Goal: Task Accomplishment & Management: Use online tool/utility

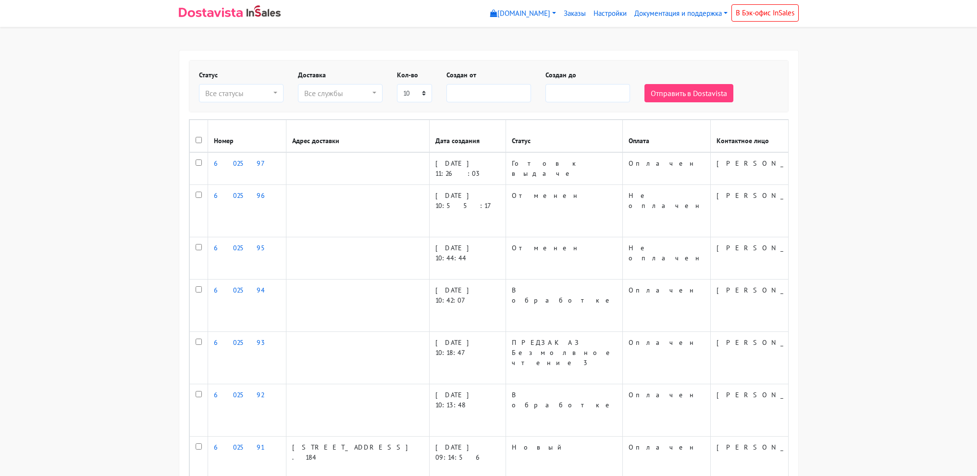
select select
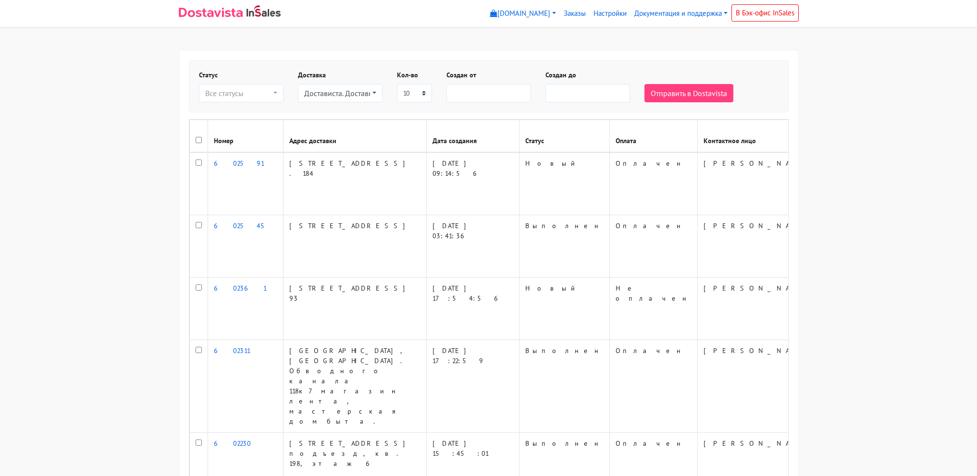
select select
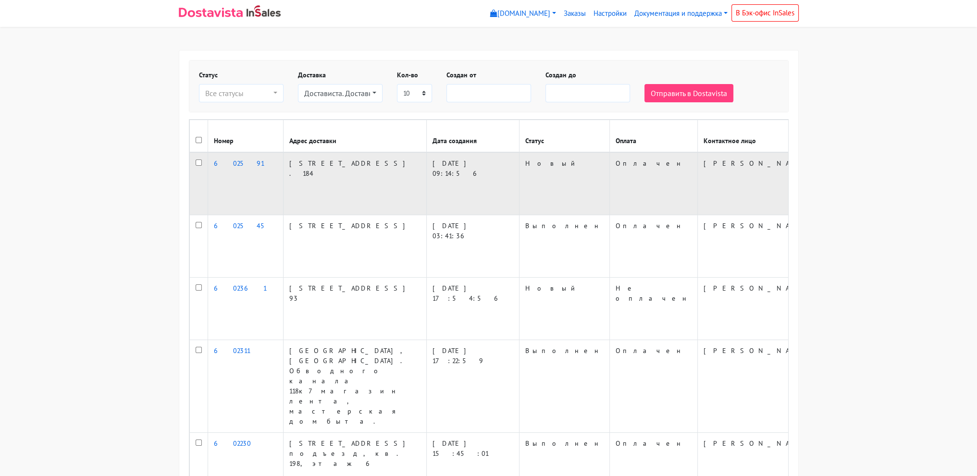
click at [200, 166] on input "checkbox" at bounding box center [199, 162] width 6 height 6
checkbox input "true"
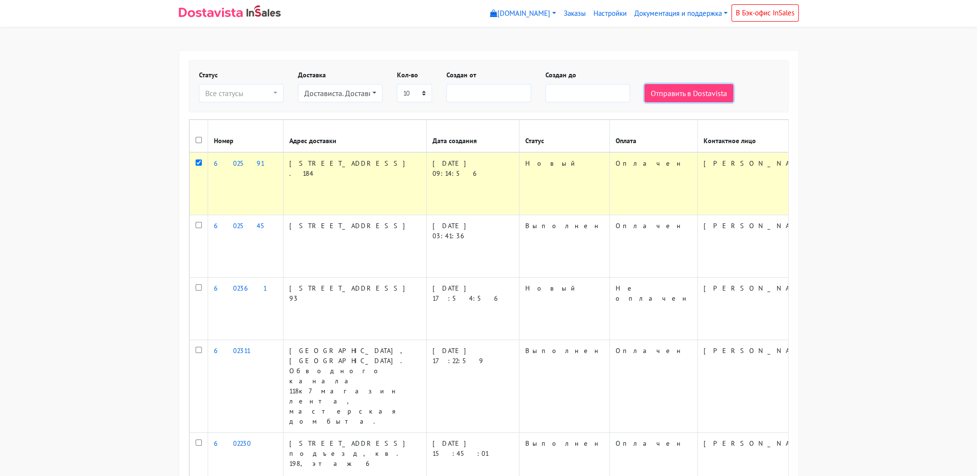
click at [656, 88] on button "Отправить в Dostavista" at bounding box center [688, 93] width 89 height 18
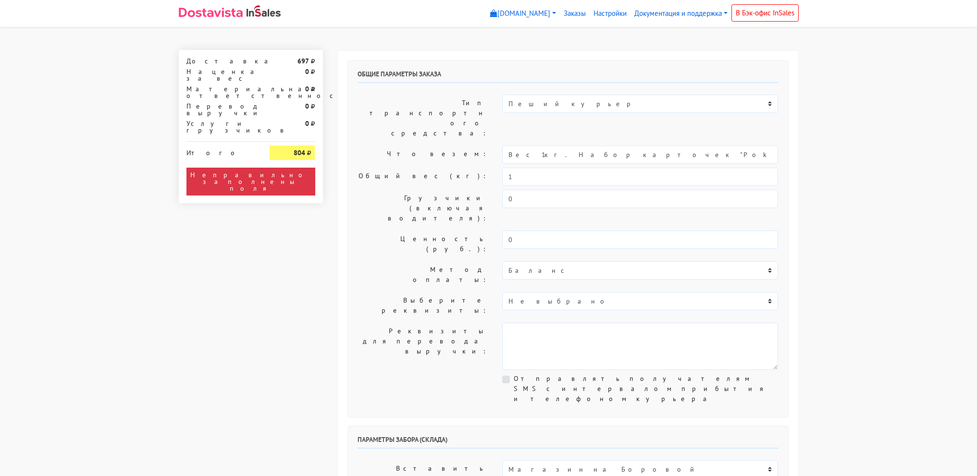
select select "12:00"
drag, startPoint x: 535, startPoint y: 124, endPoint x: 860, endPoint y: 141, distance: 325.6
type input "Вес 1кг."
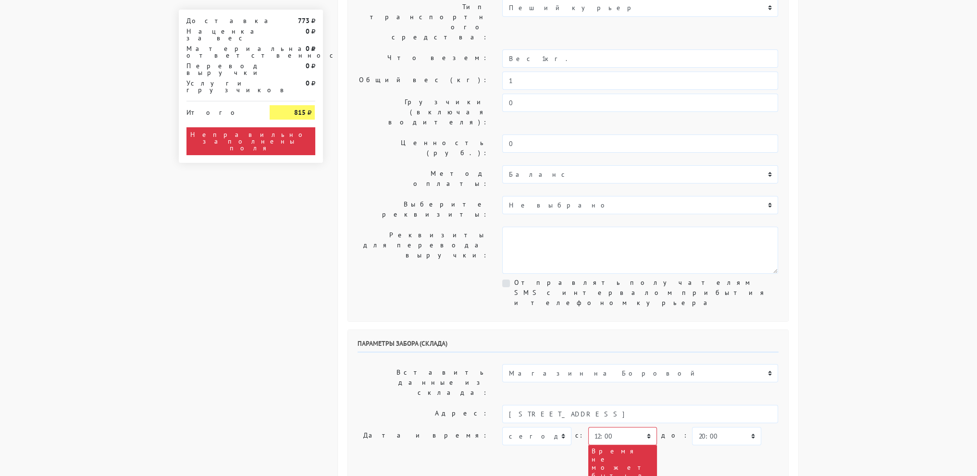
click at [809, 328] on body "myshop-tx960.myinsales.ru myshop-tx960.myinsales.ru Выйти Заказы Настройки 773" at bounding box center [488, 467] width 977 height 1127
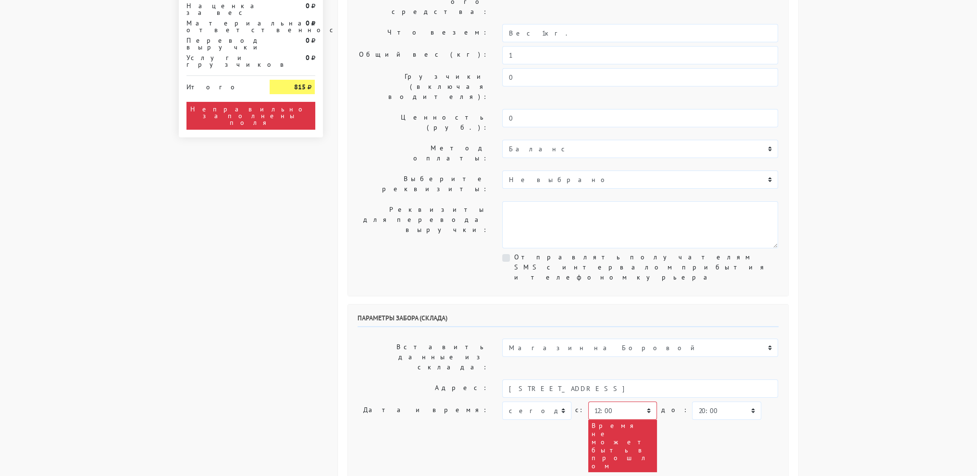
scroll to position [144, 0]
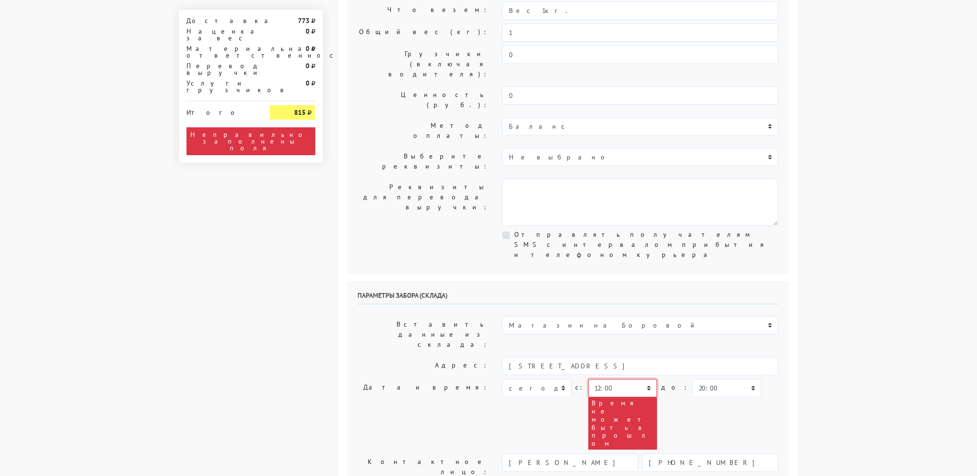
click at [614, 379] on select "00:00 00:30 01:00 01:30 02:00 02:30 03:00 03:30 04:00 04:30 05:00 05:30 06:00 0…" at bounding box center [622, 388] width 69 height 18
click at [613, 282] on div "Параметры забора (склада) Вставить данные из склада: Магазин на Боровой Адрес: …" at bounding box center [568, 429] width 440 height 294
click at [617, 379] on select "00:00 00:30 01:00 01:30 02:00 02:30 03:00 03:30 04:00 04:30 05:00 05:30 06:00 0…" at bounding box center [622, 388] width 69 height 18
select select "13:30"
click at [588, 379] on select "00:00 00:30 01:00 01:30 02:00 02:30 03:00 03:30 04:00 04:30 05:00 05:30 06:00 0…" at bounding box center [622, 388] width 69 height 18
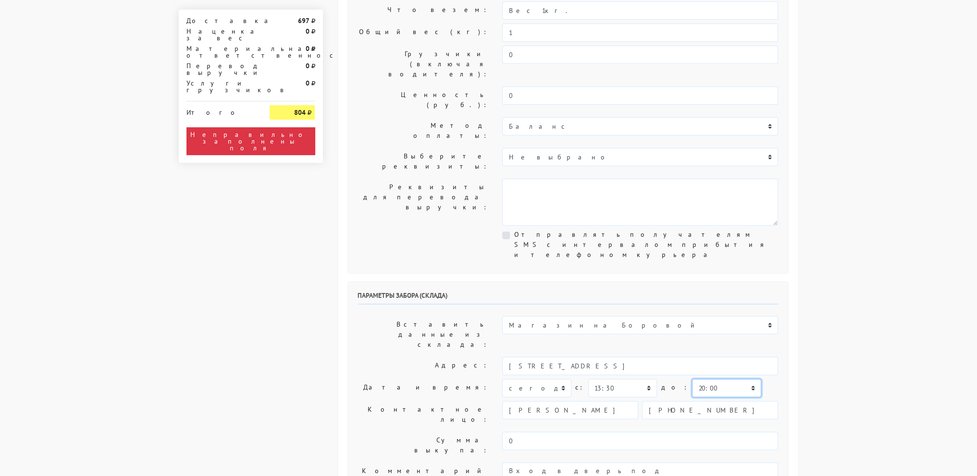
click at [692, 379] on select "00:00 00:30 01:00 01:30 02:00 02:30 03:00 03:30 04:00 04:30 05:00 05:30 06:00 0…" at bounding box center [726, 388] width 69 height 18
select select "14:30"
click at [692, 379] on select "00:00 00:30 01:00 01:30 02:00 02:30 03:00 03:30 04:00 04:30 05:00 05:30 06:00 0…" at bounding box center [726, 388] width 69 height 18
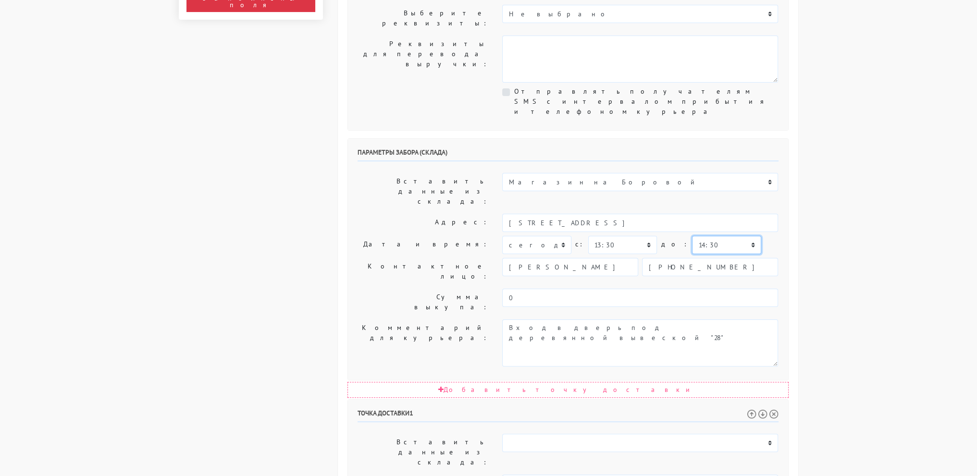
scroll to position [288, 0]
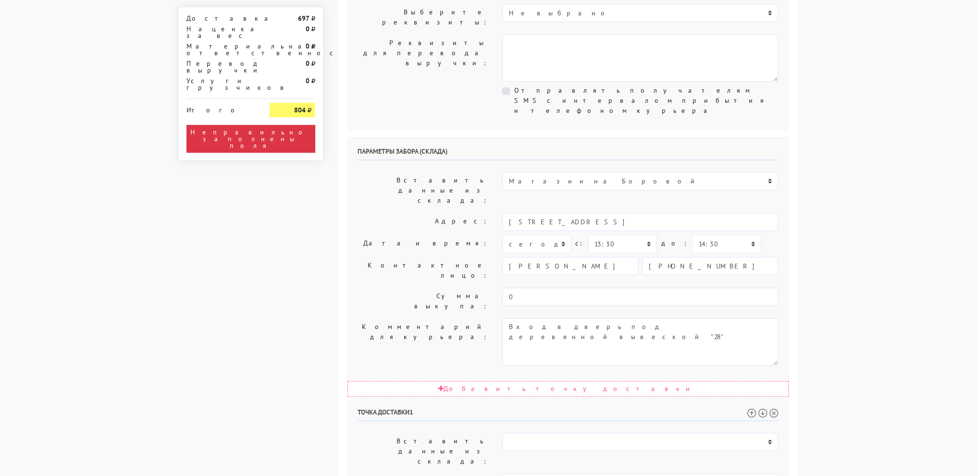
drag, startPoint x: 870, startPoint y: 198, endPoint x: 746, endPoint y: 278, distance: 148.2
click at [870, 199] on body "myshop-tx960.myinsales.ru myshop-tx960.myinsales.ru Выйти Заказы Настройки 697" at bounding box center [488, 299] width 977 height 1175
select select "14:00"
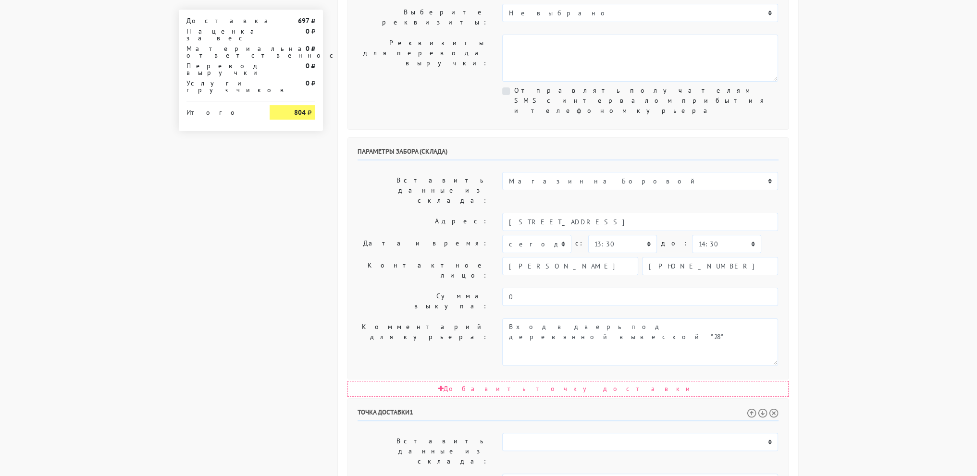
select select "16:00"
click at [881, 230] on body "myshop-tx960.myinsales.ru myshop-tx960.myinsales.ru Выйти Заказы Настройки 697" at bounding box center [488, 249] width 977 height 1075
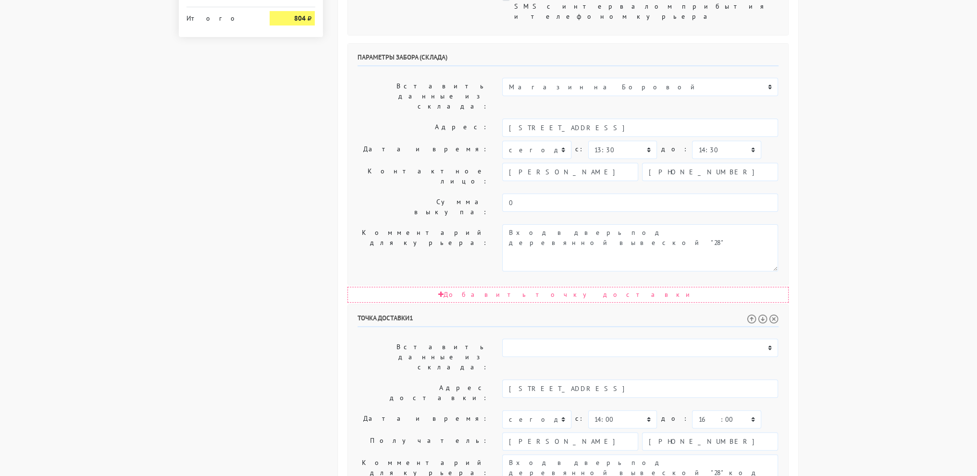
scroll to position [384, 0]
click at [636, 453] on textarea "Вход в дверь под деревянной вывеской "28" код от второго домофона 248#" at bounding box center [640, 476] width 276 height 47
drag, startPoint x: 640, startPoint y: 304, endPoint x: 243, endPoint y: 319, distance: 397.6
click at [257, 320] on div "Доставка 697 Наценка за вес 0 Материальная ответственность 0 Перевод выручки 0 …" at bounding box center [488, 178] width 634 height 1025
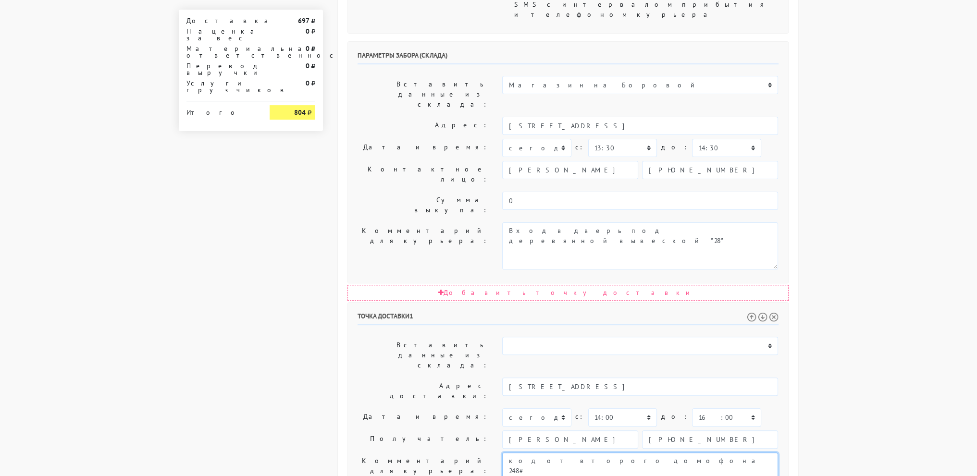
type textarea "код от второго домофона 248#"
drag, startPoint x: 844, startPoint y: 340, endPoint x: 850, endPoint y: 342, distance: 7.0
click at [846, 342] on body "myshop-tx960.myinsales.ru myshop-tx960.myinsales.ru Выйти Заказы Настройки 697" at bounding box center [488, 153] width 977 height 1075
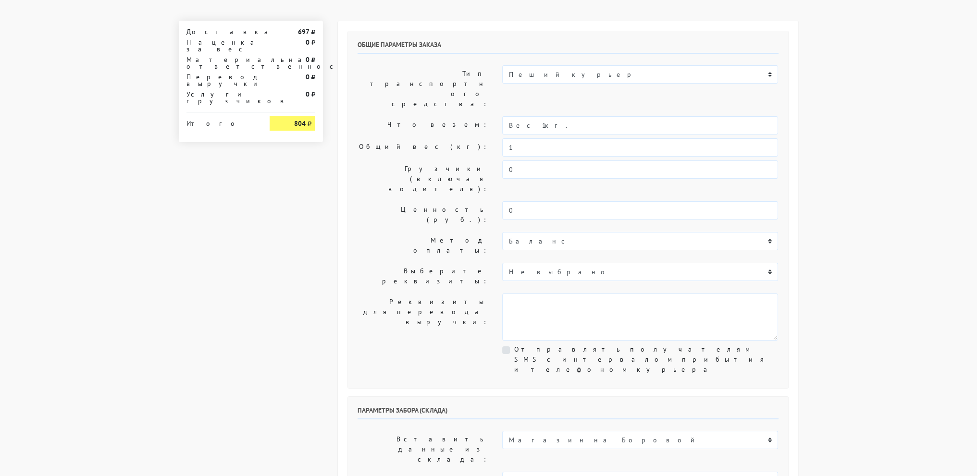
scroll to position [0, 0]
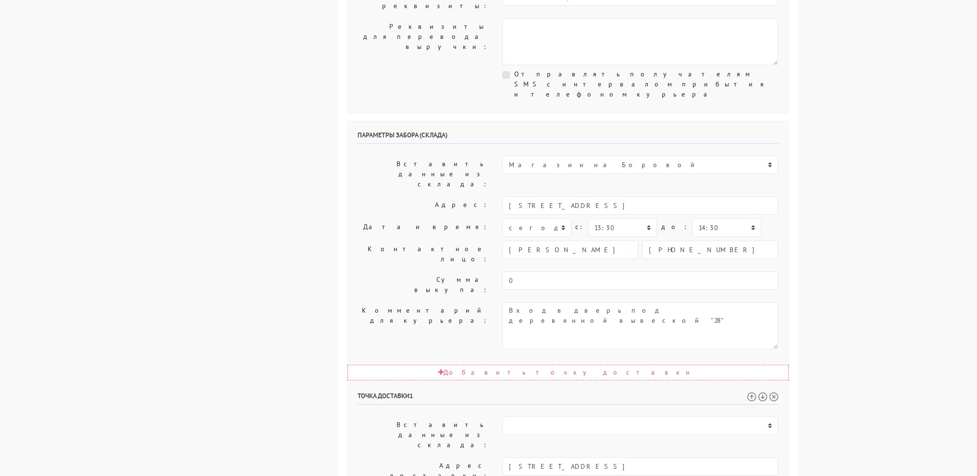
scroll to position [407, 0]
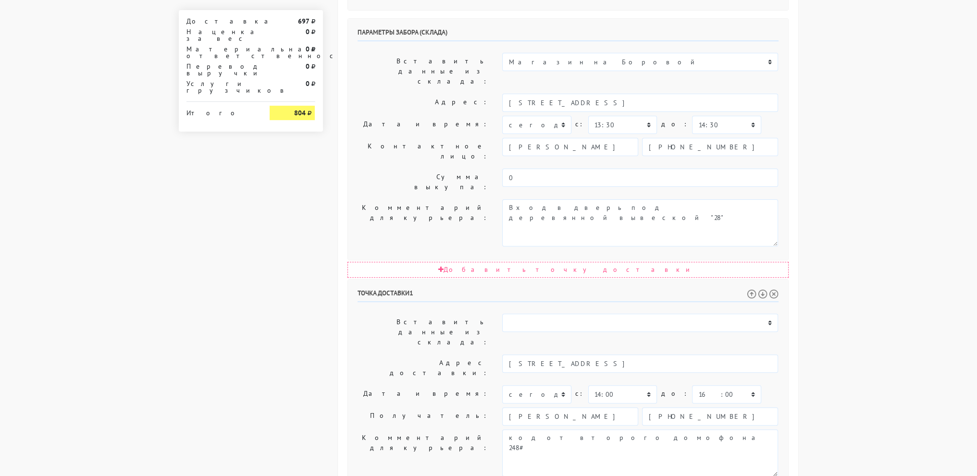
click at [836, 186] on body "myshop-tx960.myinsales.ru myshop-tx960.myinsales.ru Выйти Заказы Настройки 697" at bounding box center [488, 130] width 977 height 1075
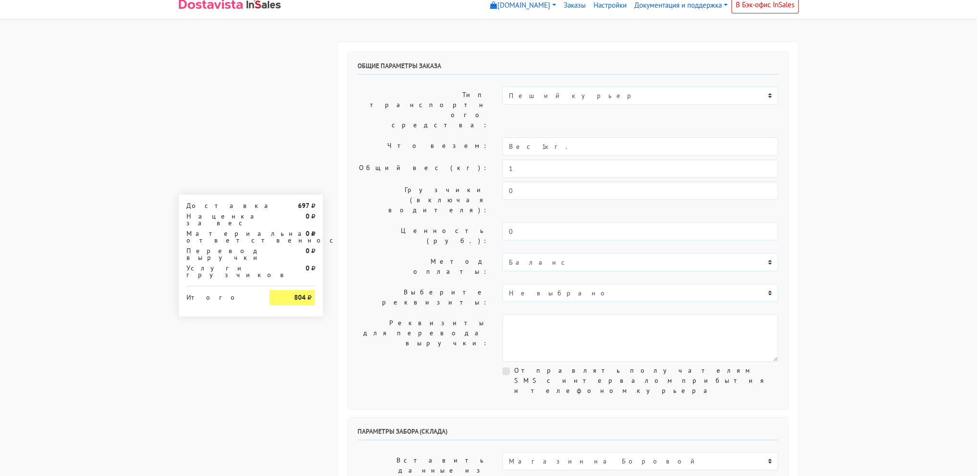
scroll to position [0, 0]
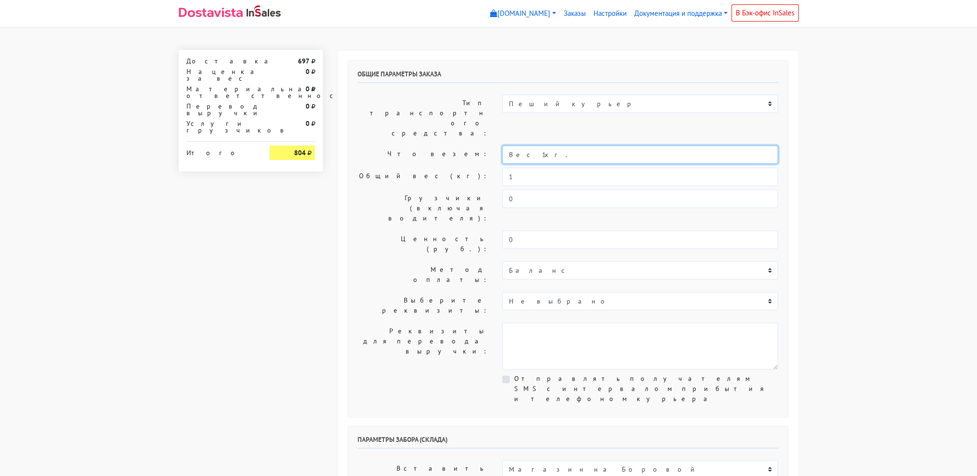
click at [584, 146] on input "Вес 1кг." at bounding box center [640, 155] width 276 height 18
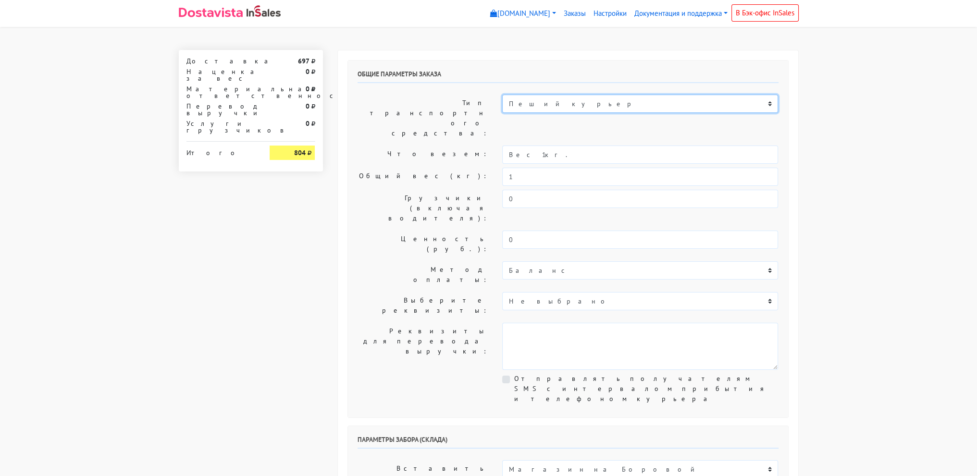
click at [589, 99] on select "Пеший курьер Легковой автомобиль Каблук (до 700 кг) Микроавтобус / портер (до 1…" at bounding box center [640, 104] width 276 height 18
click at [502, 95] on select "Пеший курьер Легковой автомобиль Каблук (до 700 кг) Микроавтобус / портер (до 1…" at bounding box center [640, 104] width 276 height 18
click at [563, 109] on select "Пеший курьер Легковой автомобиль Каблук (до 700 кг) Микроавтобус / портер (до 1…" at bounding box center [640, 104] width 276 height 18
select select "6"
click at [502, 95] on select "Пеший курьер Легковой автомобиль Каблук (до 700 кг) Микроавтобус / портер (до 1…" at bounding box center [640, 104] width 276 height 18
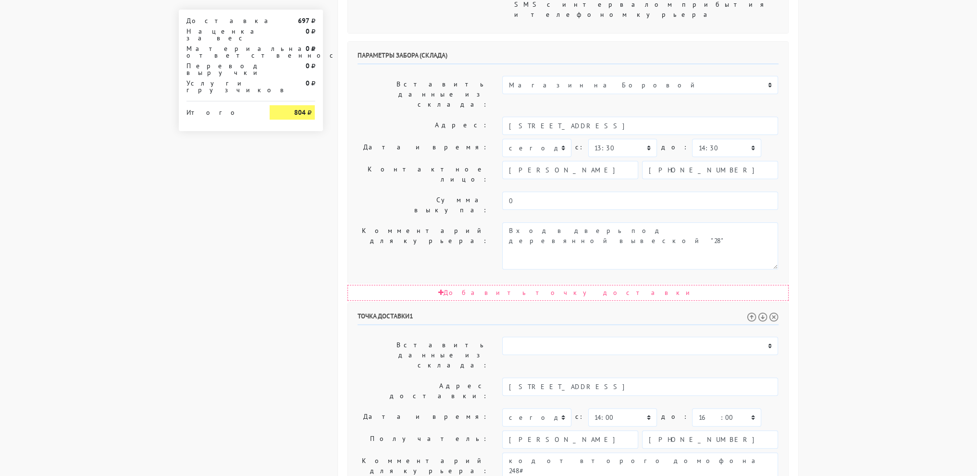
scroll to position [407, 0]
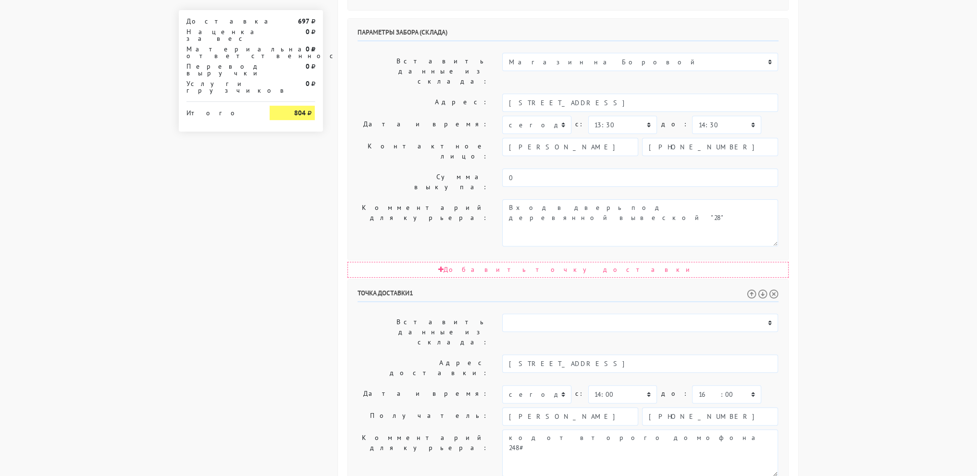
click at [836, 199] on body "myshop-tx960.myinsales.ru myshop-tx960.myinsales.ru Выйти Заказы Настройки 697" at bounding box center [488, 130] width 977 height 1075
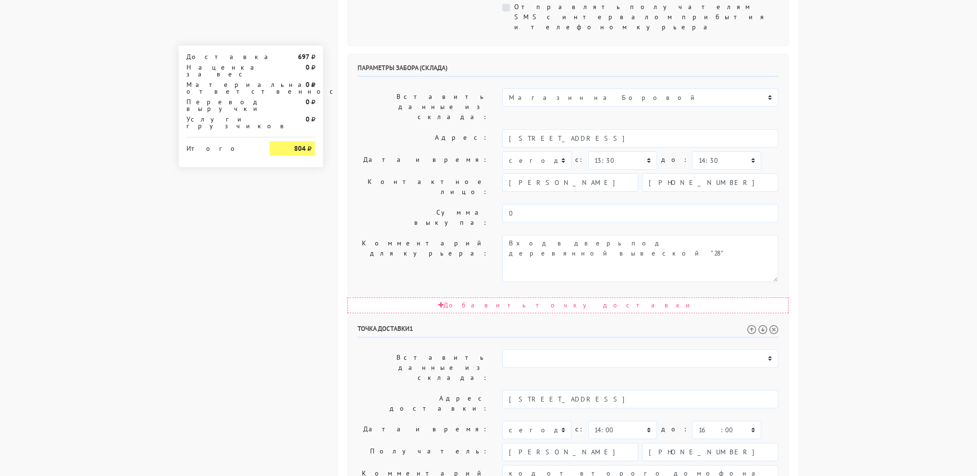
scroll to position [0, 0]
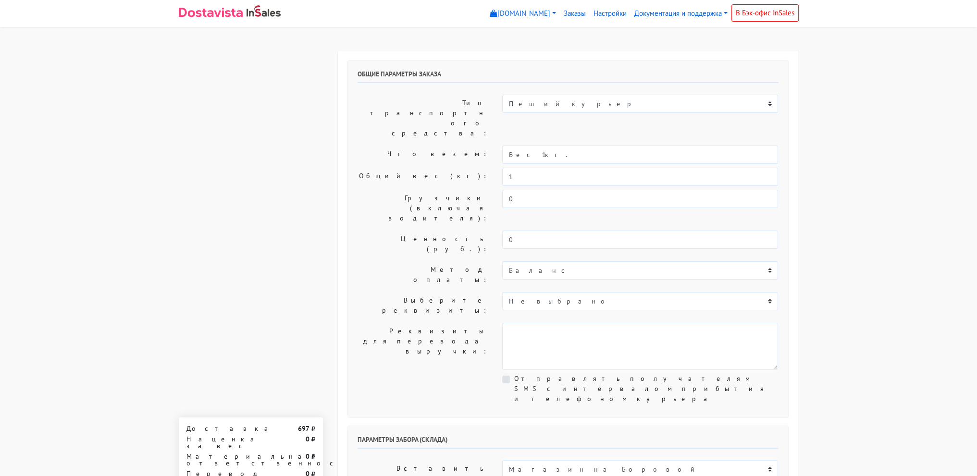
drag, startPoint x: 909, startPoint y: 382, endPoint x: 863, endPoint y: 174, distance: 213.4
drag, startPoint x: 910, startPoint y: 266, endPoint x: 913, endPoint y: 130, distance: 136.0
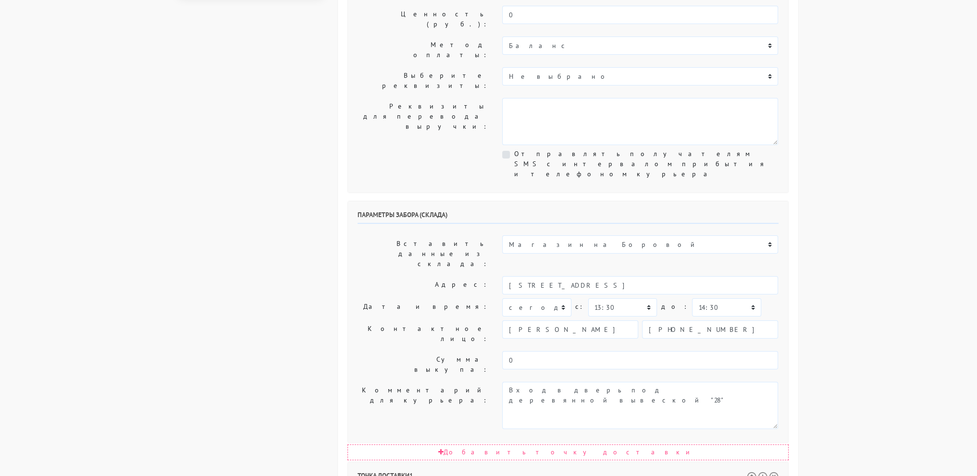
scroll to position [336, 0]
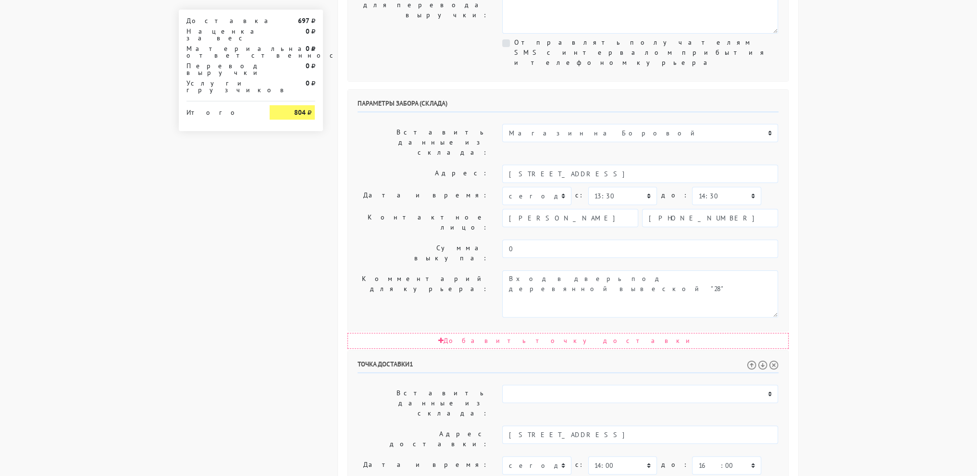
drag, startPoint x: 857, startPoint y: 106, endPoint x: 857, endPoint y: 110, distance: 4.8
click at [857, 106] on body "myshop-tx960.myinsales.ru myshop-tx960.myinsales.ru Выйти Заказы Настройки 697" at bounding box center [488, 201] width 977 height 1075
click at [919, 292] on body "myshop-tx960.myinsales.ru myshop-tx960.myinsales.ru Выйти Заказы Настройки 697" at bounding box center [488, 201] width 977 height 1075
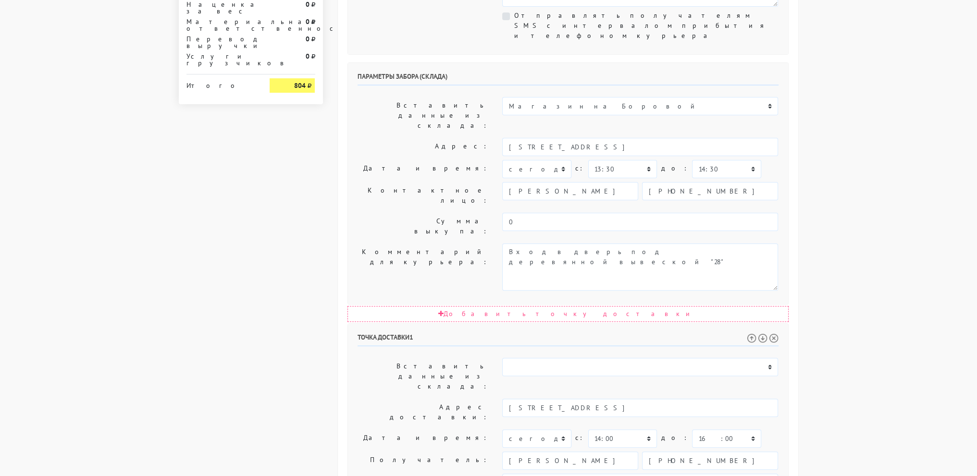
scroll to position [384, 0]
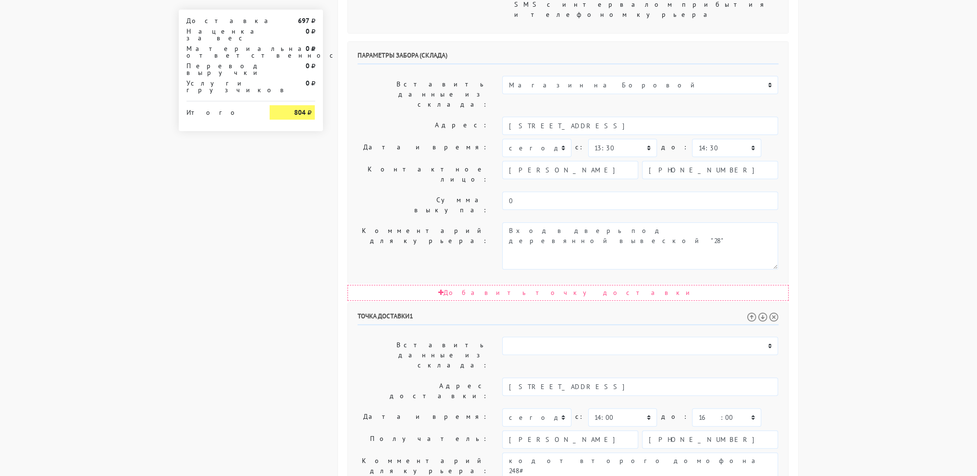
click at [893, 312] on body "myshop-tx960.myinsales.ru myshop-tx960.myinsales.ru Выйти Заказы Настройки 697" at bounding box center [488, 153] width 977 height 1075
click at [870, 225] on body "myshop-tx960.myinsales.ru myshop-tx960.myinsales.ru Выйти Заказы Настройки 697" at bounding box center [488, 153] width 977 height 1075
click at [855, 162] on body "myshop-tx960.myinsales.ru myshop-tx960.myinsales.ru Выйти Заказы Настройки 697" at bounding box center [488, 153] width 977 height 1075
click at [874, 148] on body "myshop-tx960.myinsales.ru myshop-tx960.myinsales.ru Выйти Заказы Настройки 697" at bounding box center [488, 153] width 977 height 1075
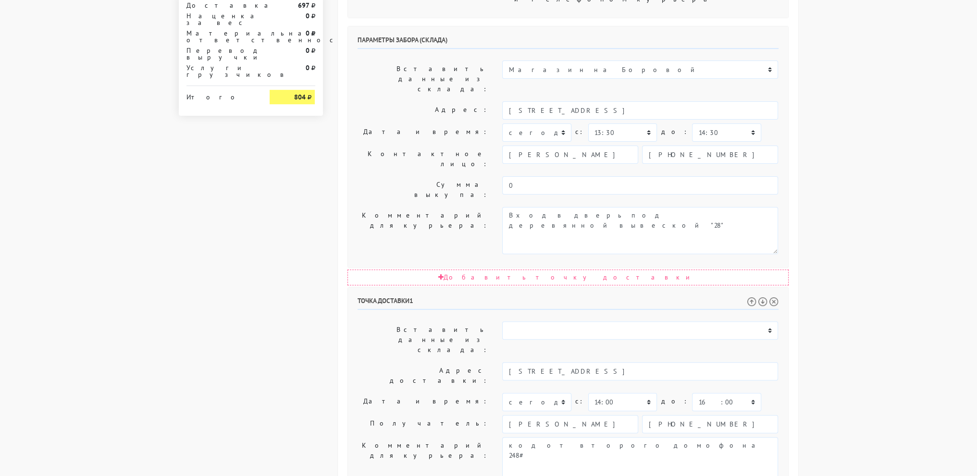
scroll to position [407, 0]
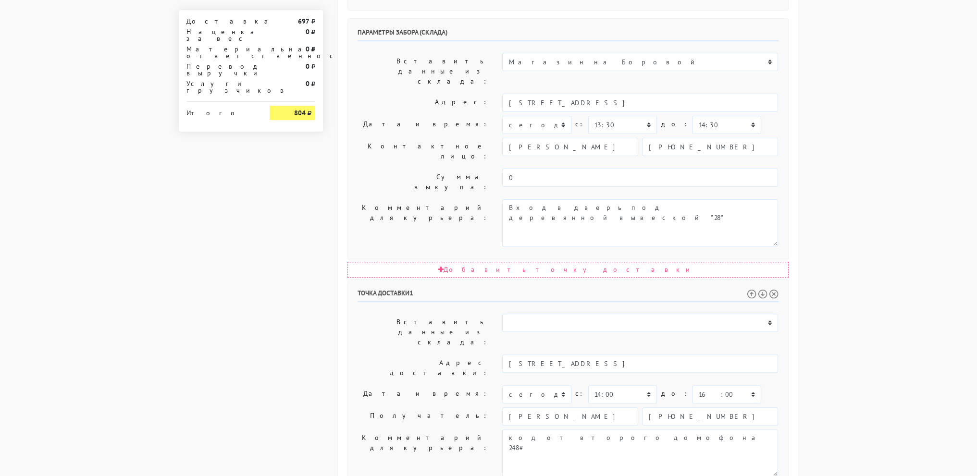
click at [891, 116] on body "myshop-tx960.myinsales.ru myshop-tx960.myinsales.ru Выйти Заказы Настройки 697" at bounding box center [488, 130] width 977 height 1075
click at [876, 105] on body "myshop-tx960.myinsales.ru myshop-tx960.myinsales.ru Выйти Заказы Настройки 697" at bounding box center [488, 130] width 977 height 1075
click at [839, 122] on body "myshop-tx960.myinsales.ru myshop-tx960.myinsales.ru Выйти Заказы Настройки 697" at bounding box center [488, 130] width 977 height 1075
drag, startPoint x: 870, startPoint y: 148, endPoint x: 866, endPoint y: 151, distance: 5.4
click at [872, 149] on body "myshop-tx960.myinsales.ru myshop-tx960.myinsales.ru Выйти Заказы Настройки 697" at bounding box center [488, 130] width 977 height 1075
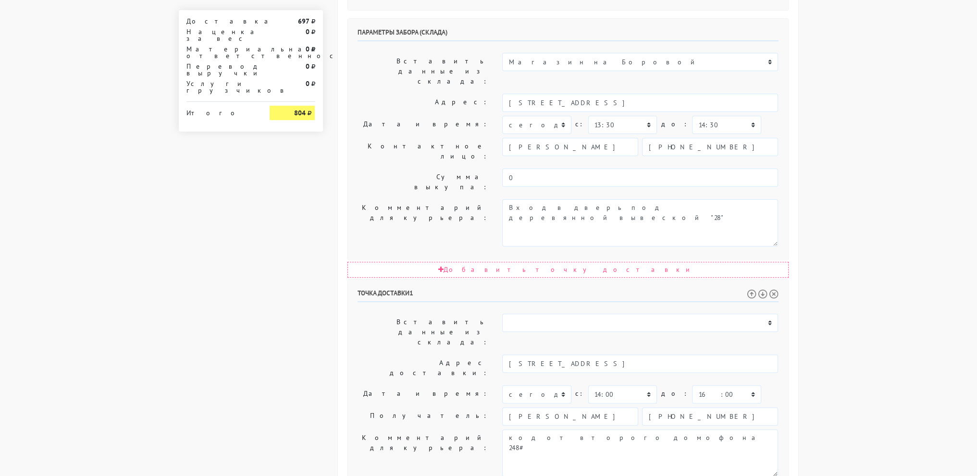
click at [868, 151] on body "myshop-tx960.myinsales.ru myshop-tx960.myinsales.ru Выйти Заказы Настройки 697" at bounding box center [488, 130] width 977 height 1075
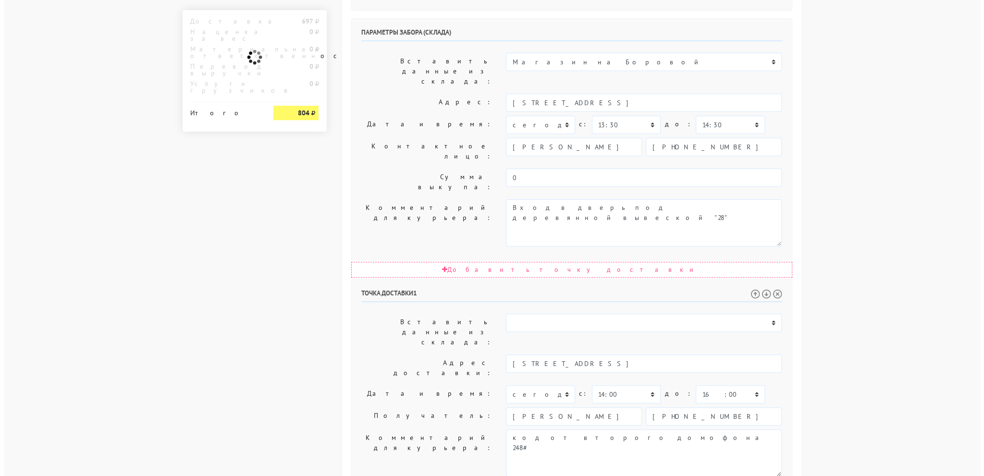
scroll to position [0, 0]
